Goal: Transaction & Acquisition: Purchase product/service

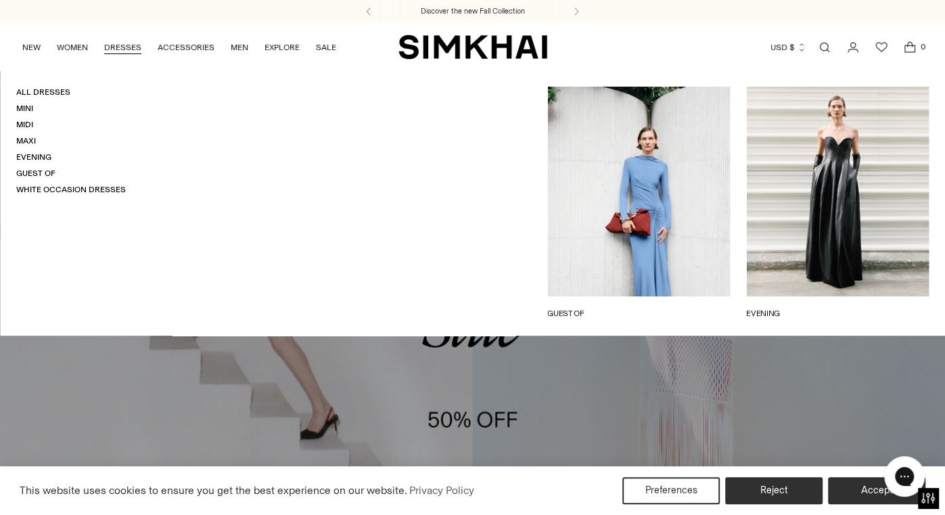
click at [133, 41] on link "DRESSES" at bounding box center [122, 47] width 37 height 30
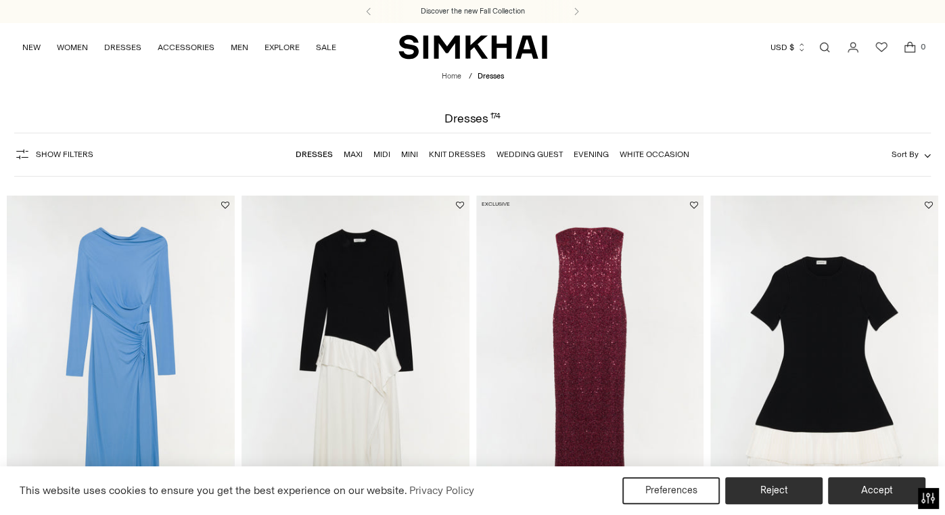
click at [592, 157] on link "Evening" at bounding box center [591, 153] width 35 height 9
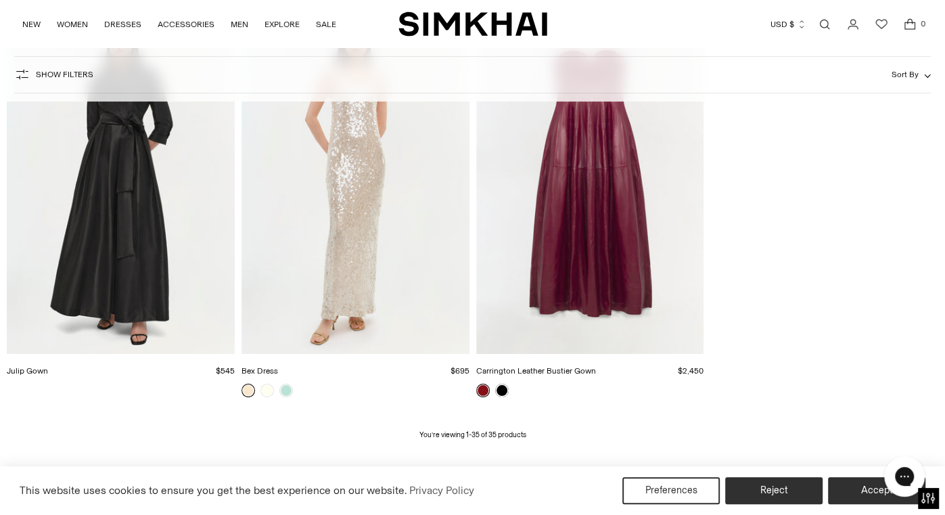
scroll to position [3484, 0]
